Goal: Task Accomplishment & Management: Use online tool/utility

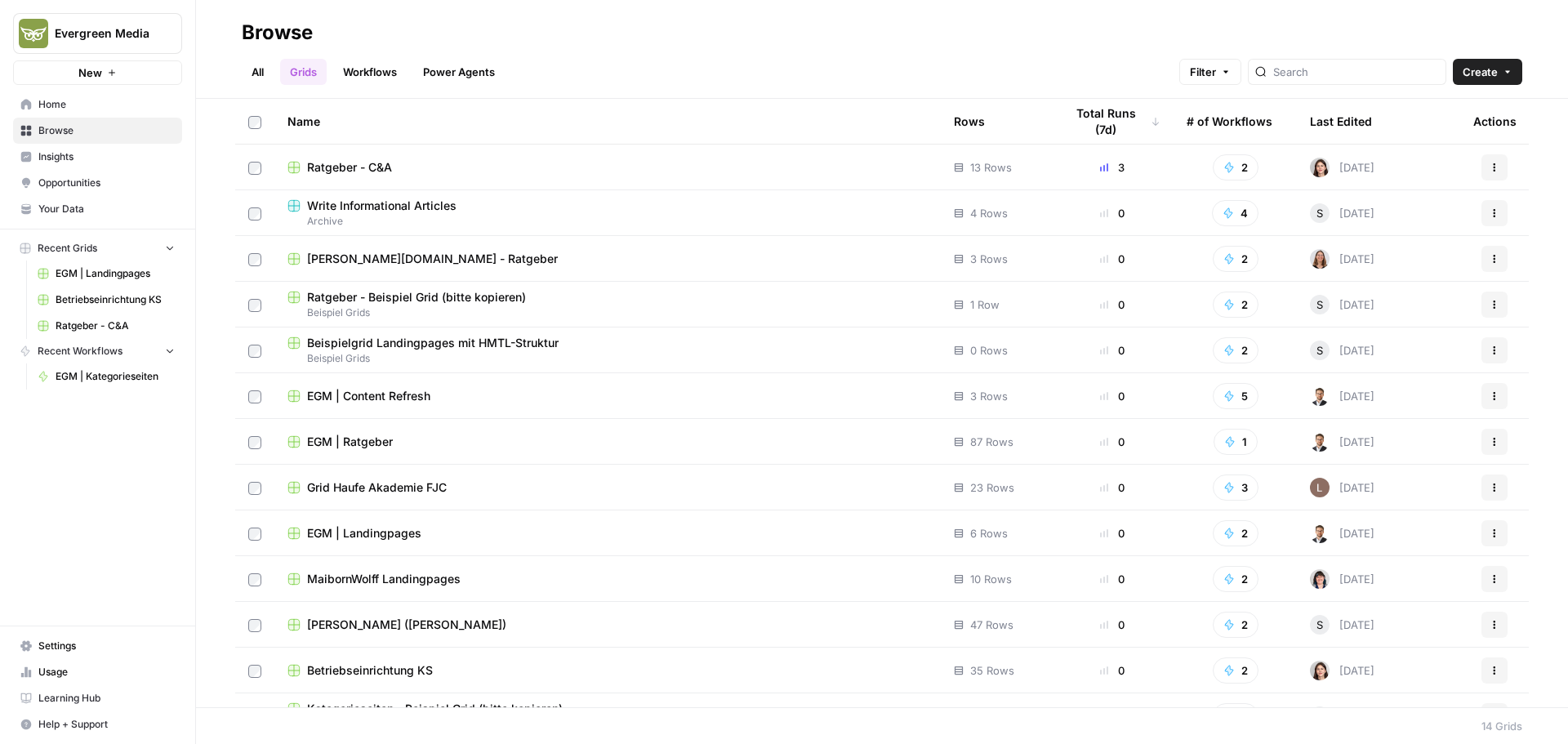
click at [353, 167] on span "Ratgeber - C&A" at bounding box center [350, 167] width 84 height 16
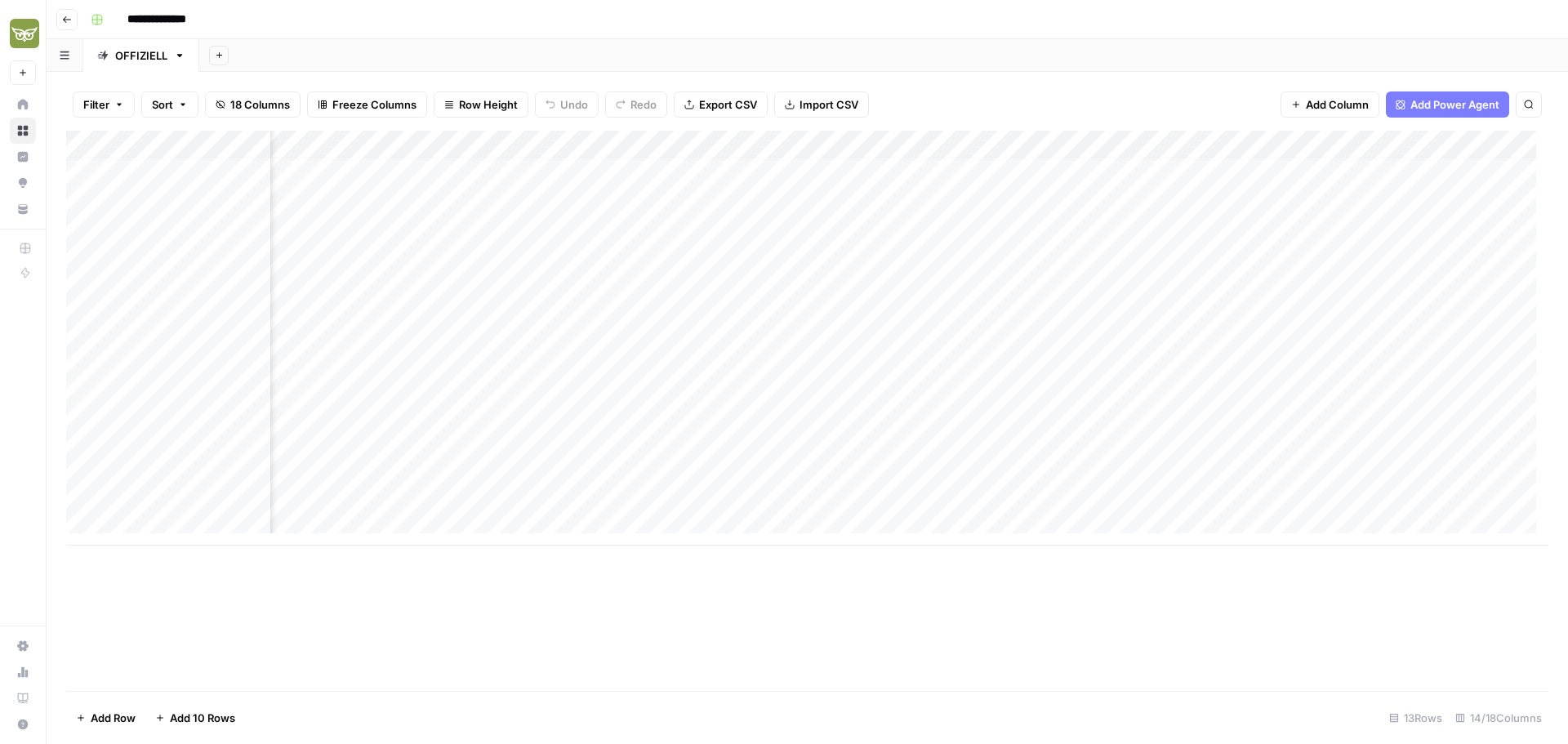
scroll to position [12, 825]
click at [1293, 213] on div "Add Column" at bounding box center [807, 338] width 1482 height 415
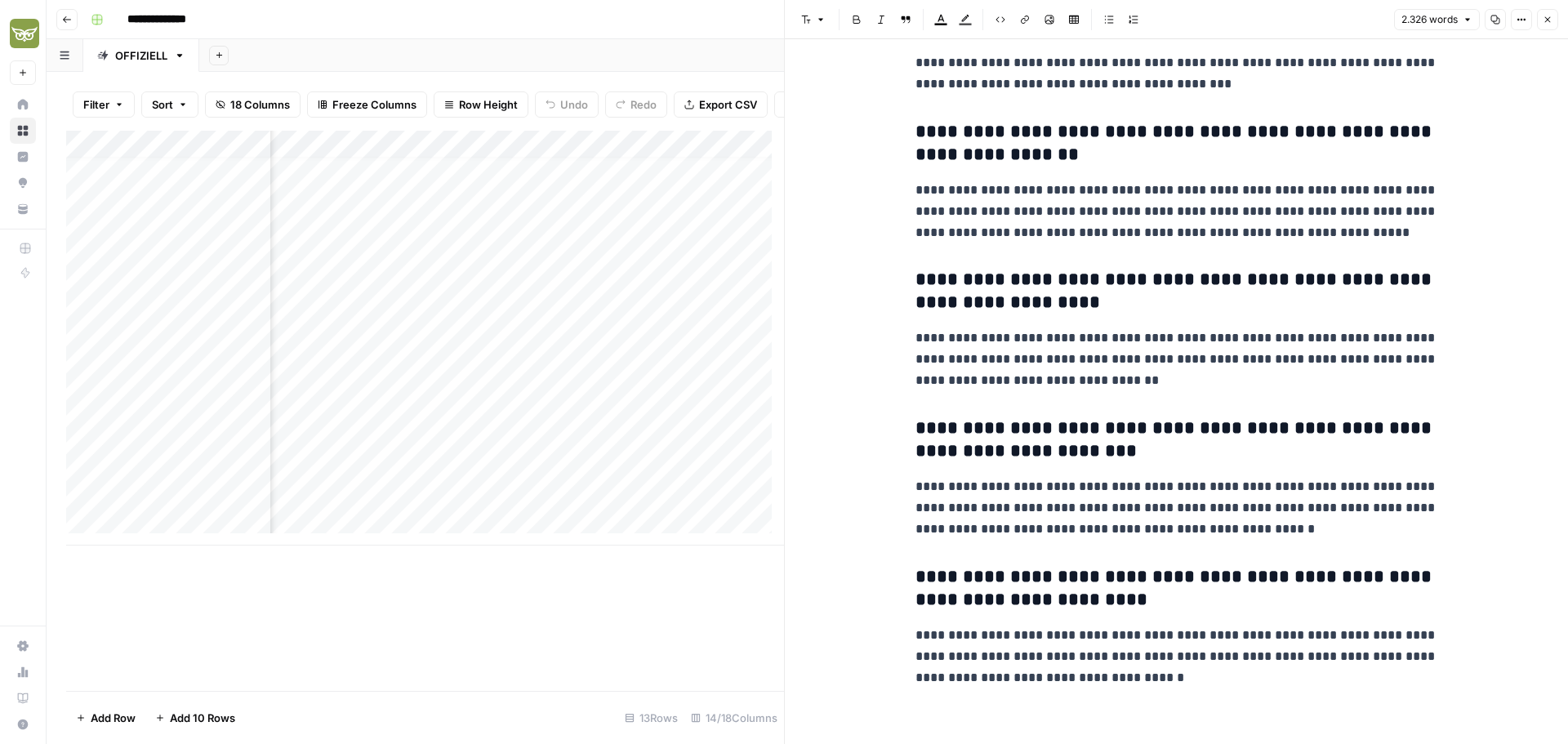
scroll to position [7454, 0]
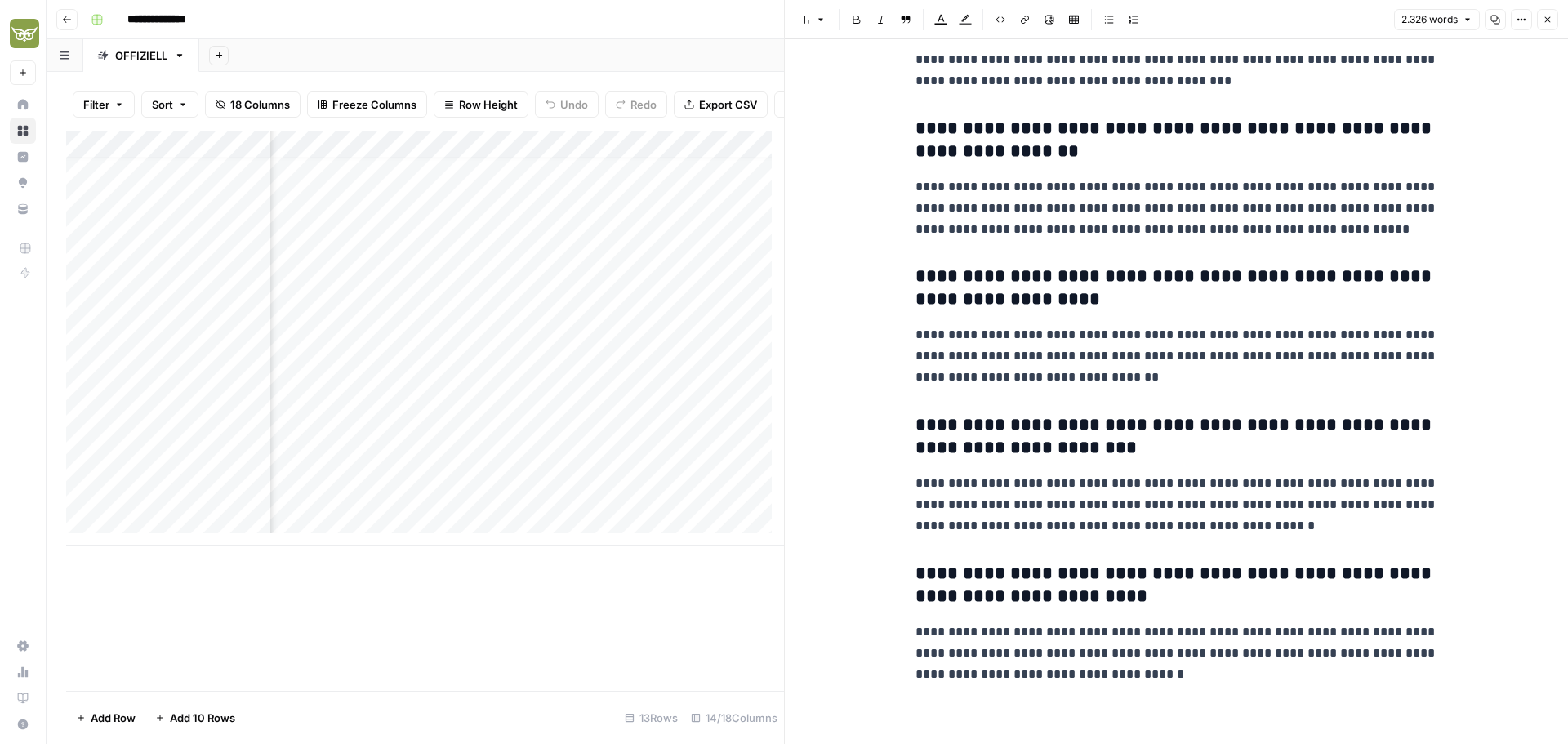
click at [1556, 24] on button "Close" at bounding box center [1547, 19] width 21 height 21
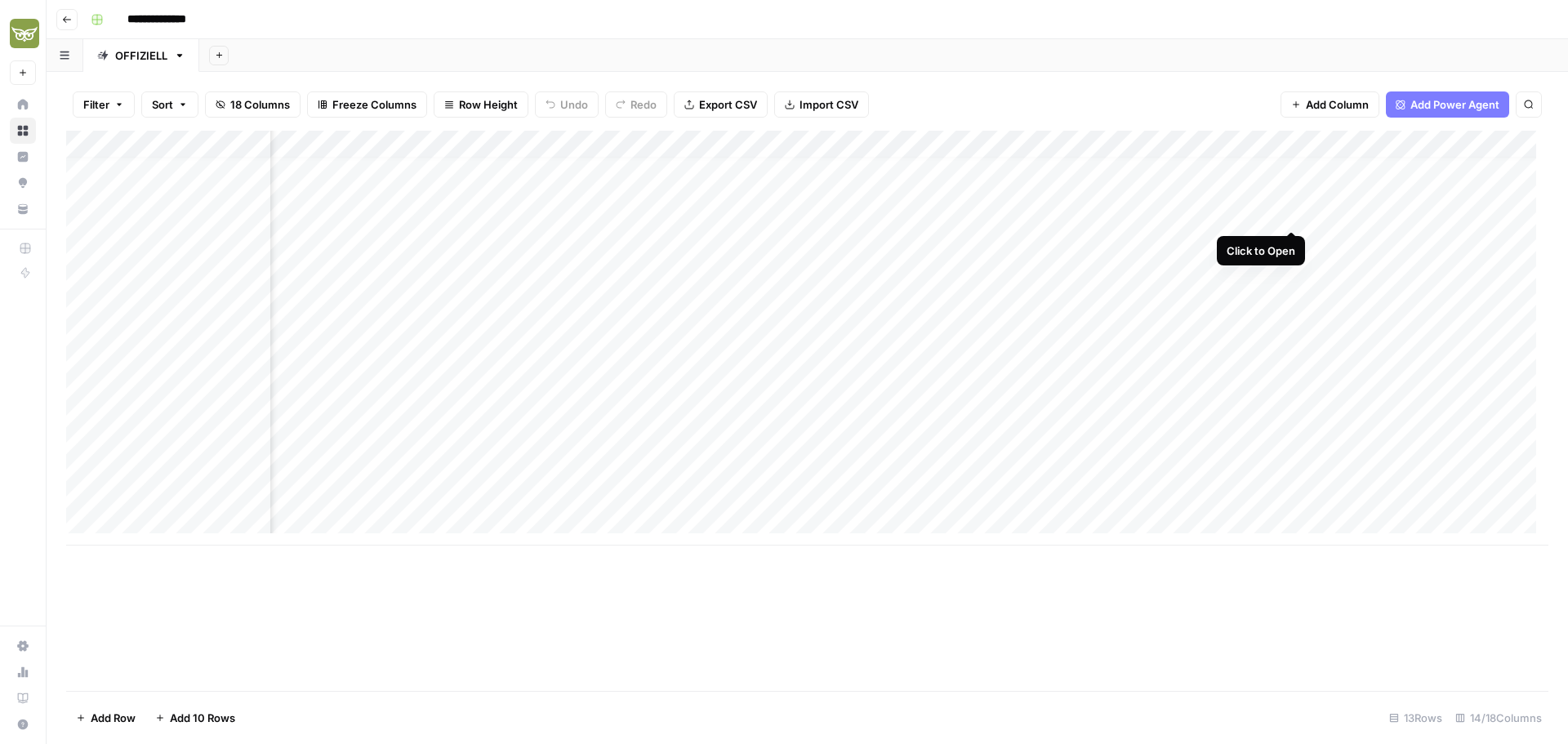
click at [1291, 215] on div "Add Column" at bounding box center [807, 338] width 1482 height 415
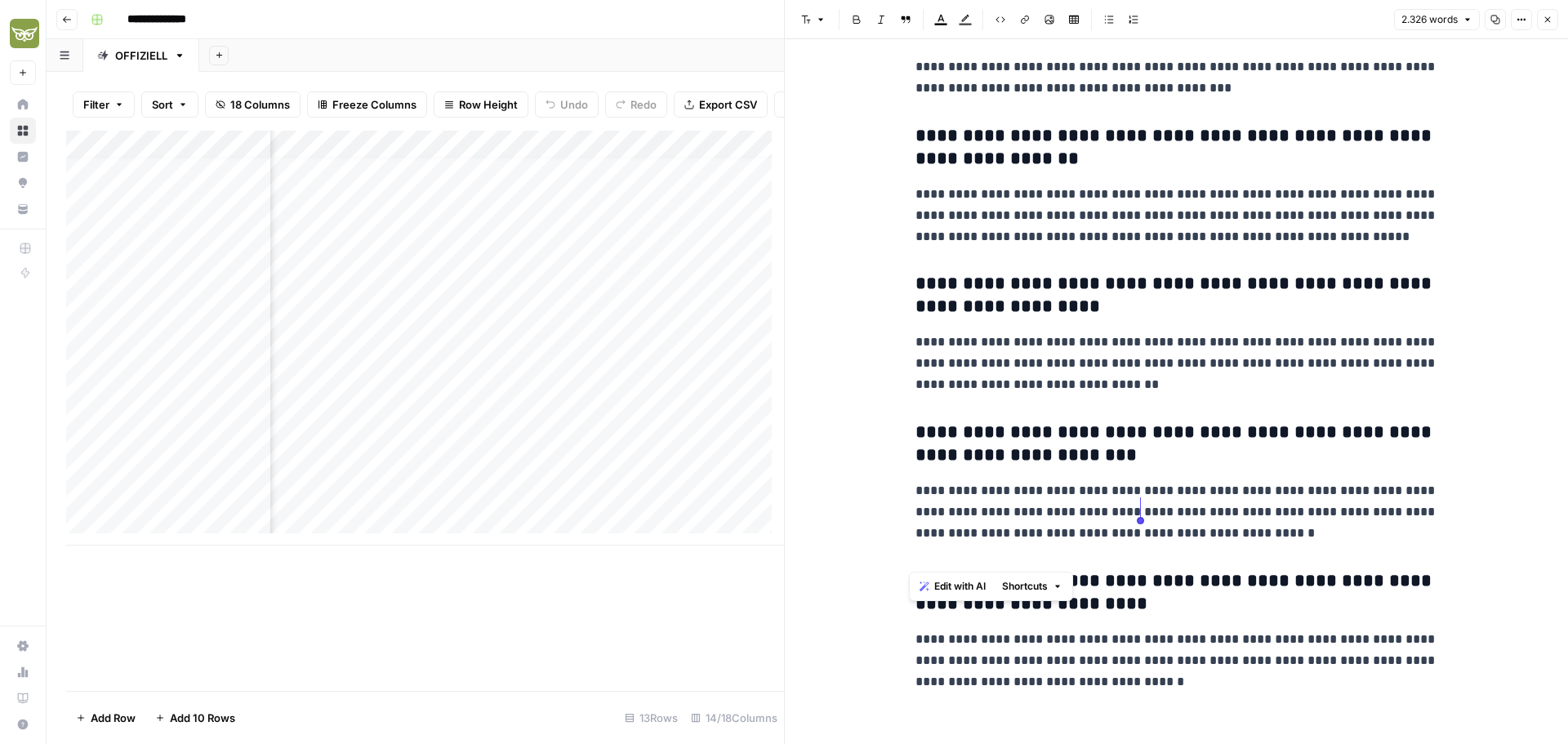
scroll to position [7454, 0]
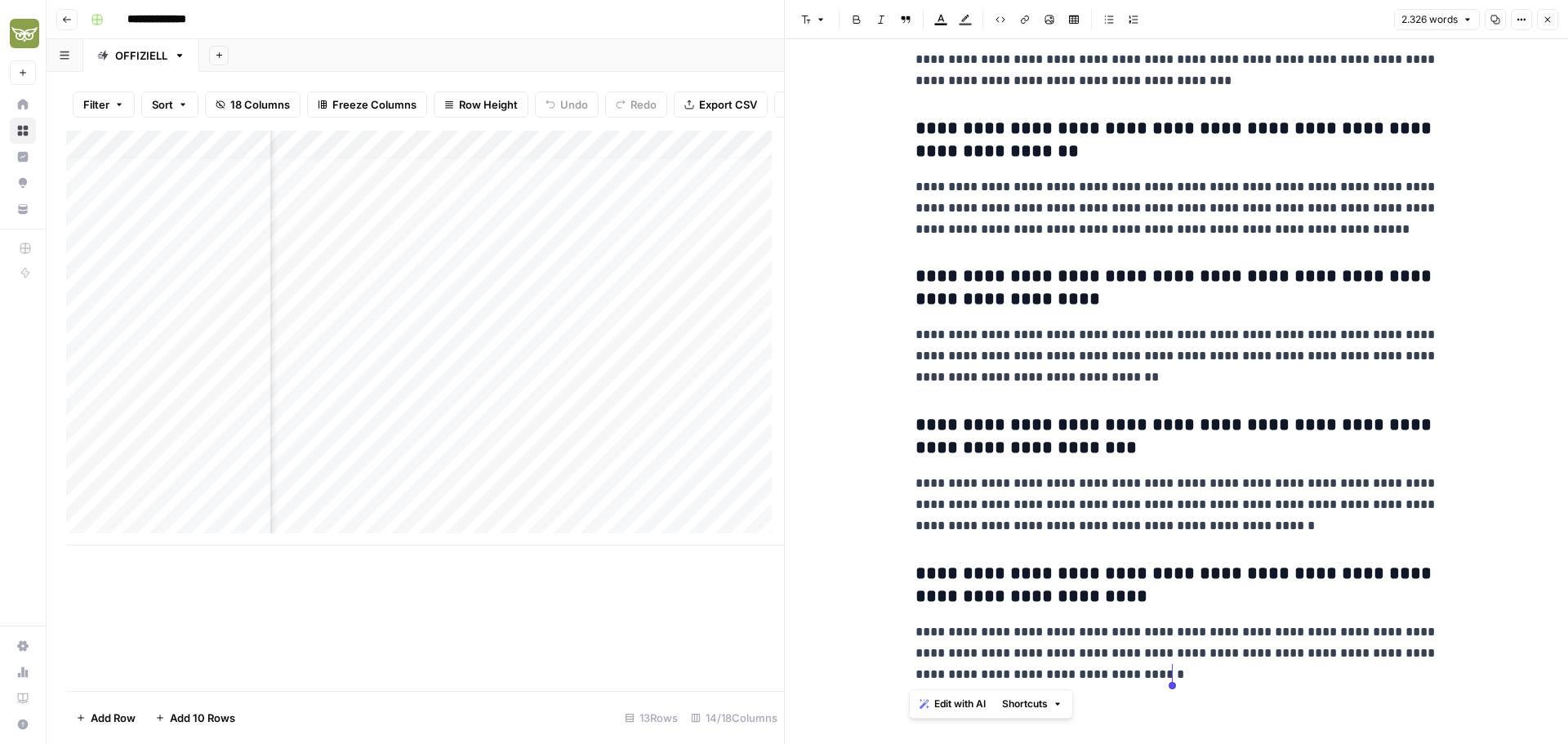
drag, startPoint x: 908, startPoint y: 84, endPoint x: 1190, endPoint y: 660, distance: 641.3
click at [1223, 679] on p "**********" at bounding box center [1176, 653] width 522 height 63
drag, startPoint x: 1230, startPoint y: 685, endPoint x: 1189, endPoint y: 661, distance: 47.5
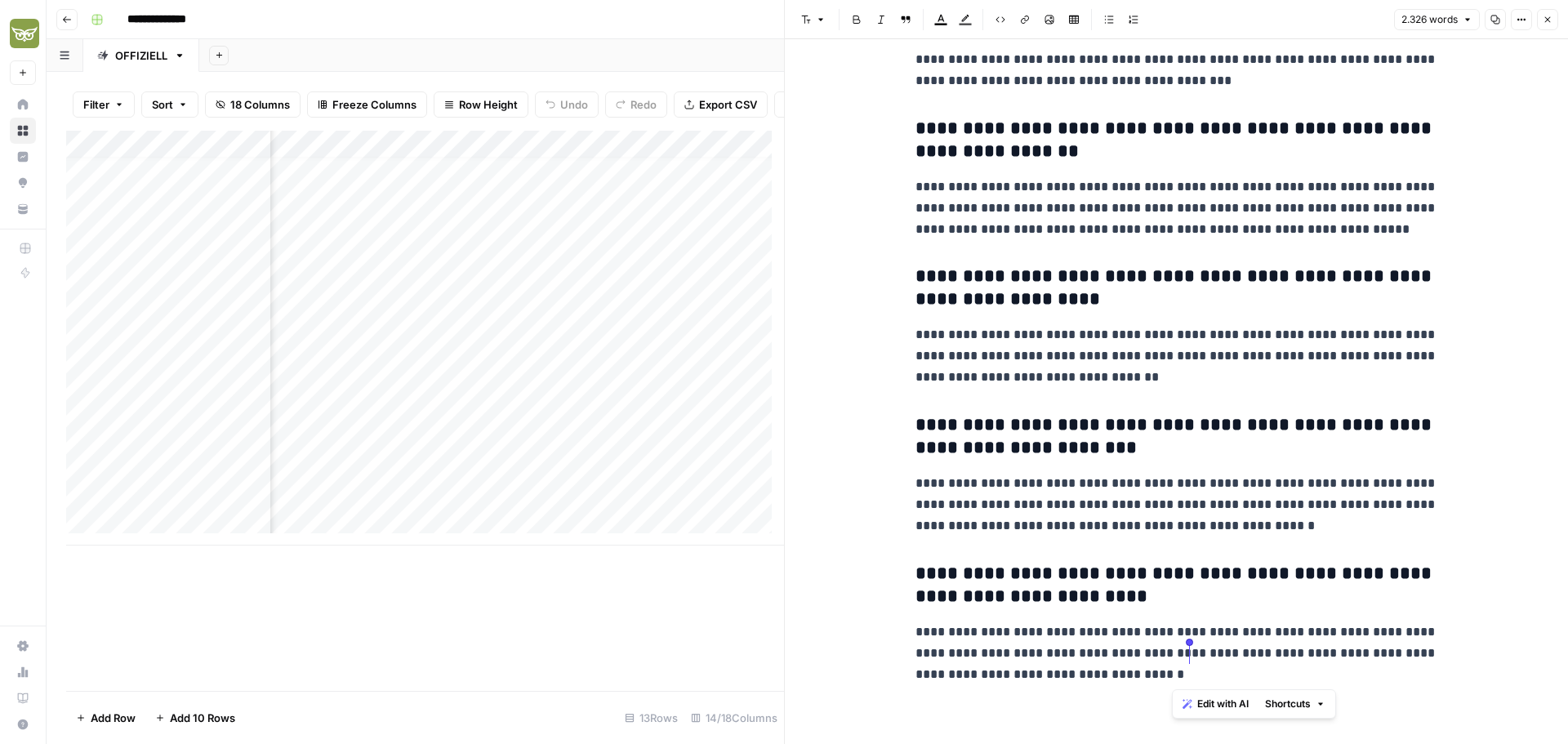
copy p "**********"
click at [1547, 14] on icon "button" at bounding box center [1547, 19] width 10 height 10
